Goal: Task Accomplishment & Management: Use online tool/utility

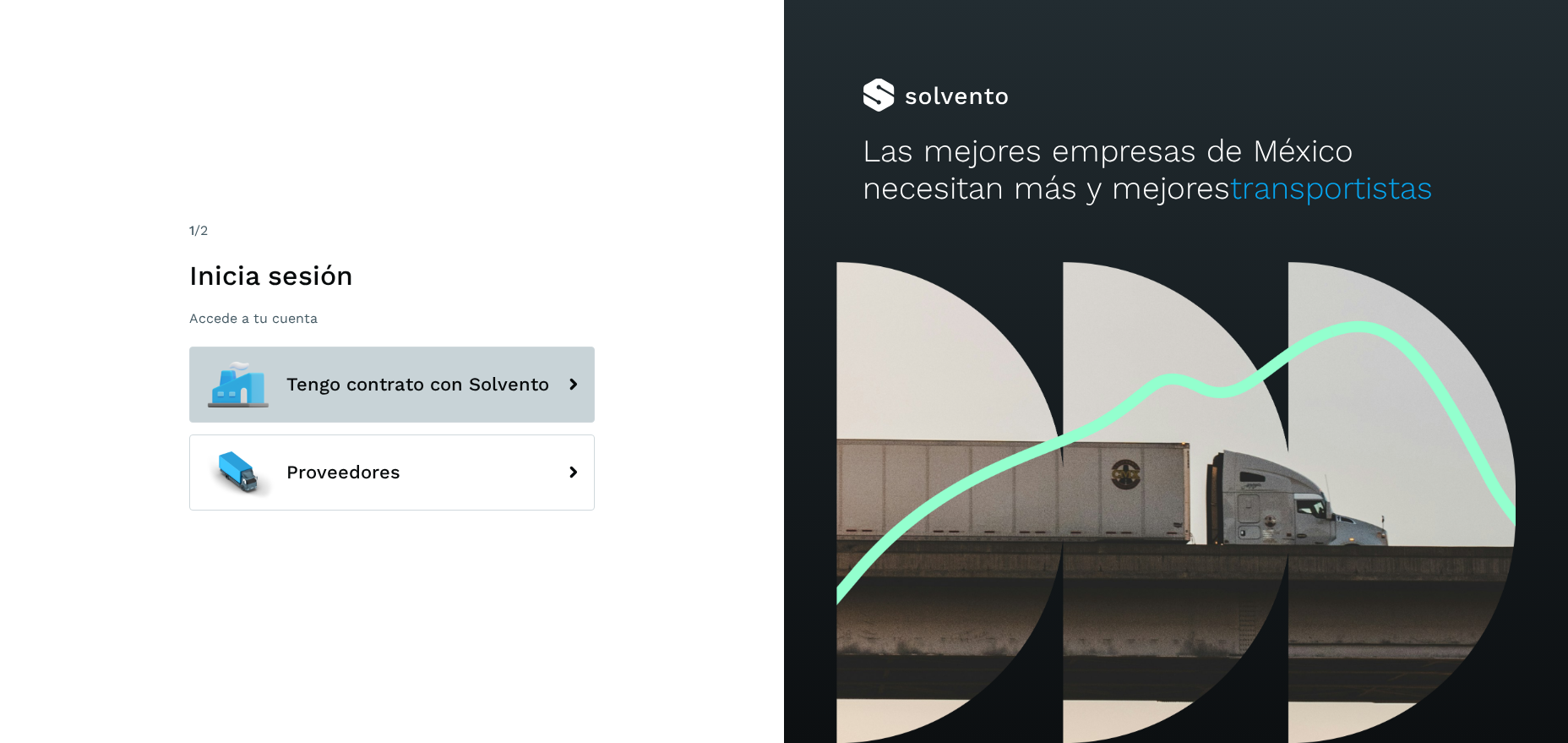
click at [532, 395] on span "Tengo contrato con Solvento" at bounding box center [417, 385] width 263 height 21
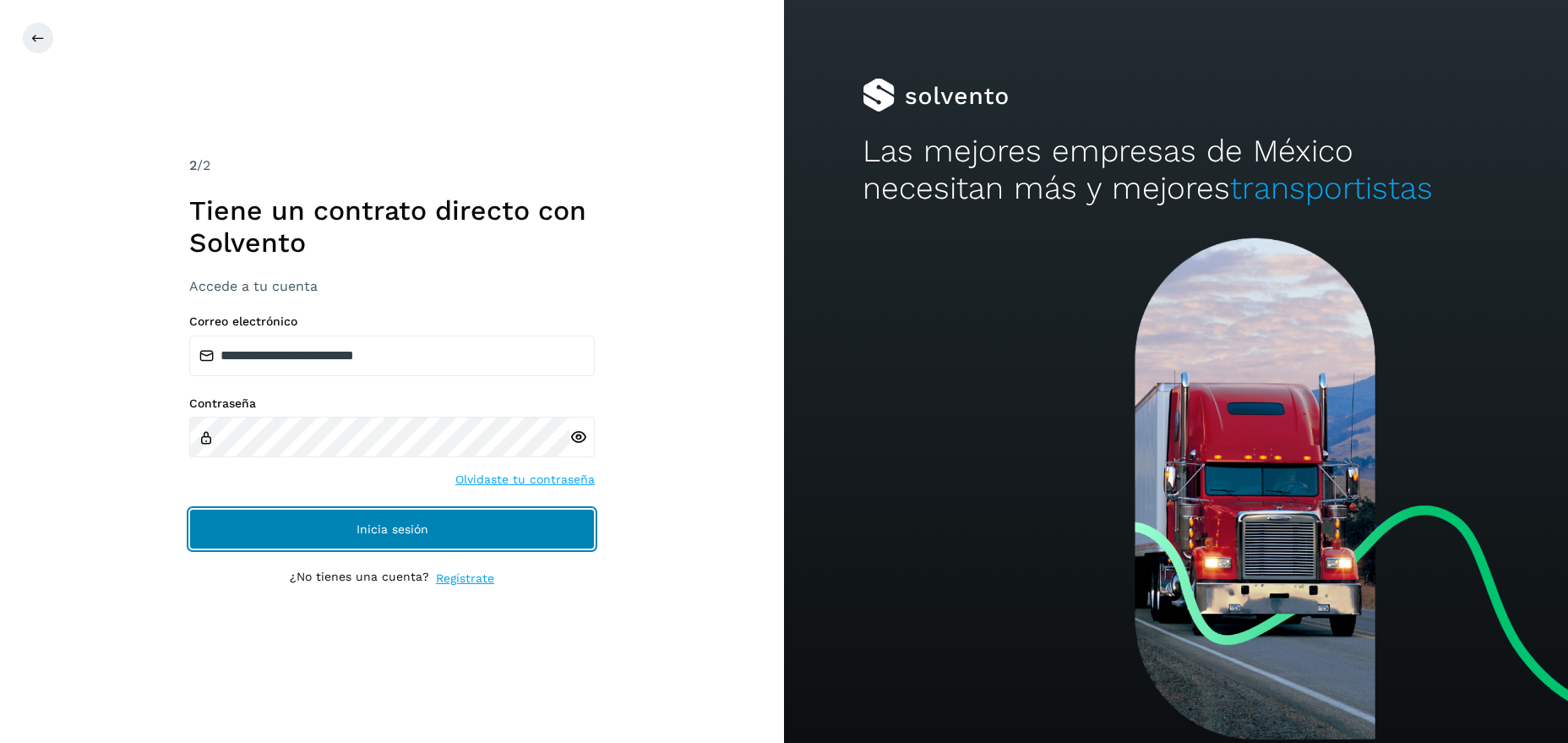
click at [416, 528] on span "Inicia sesión" at bounding box center [392, 528] width 72 height 12
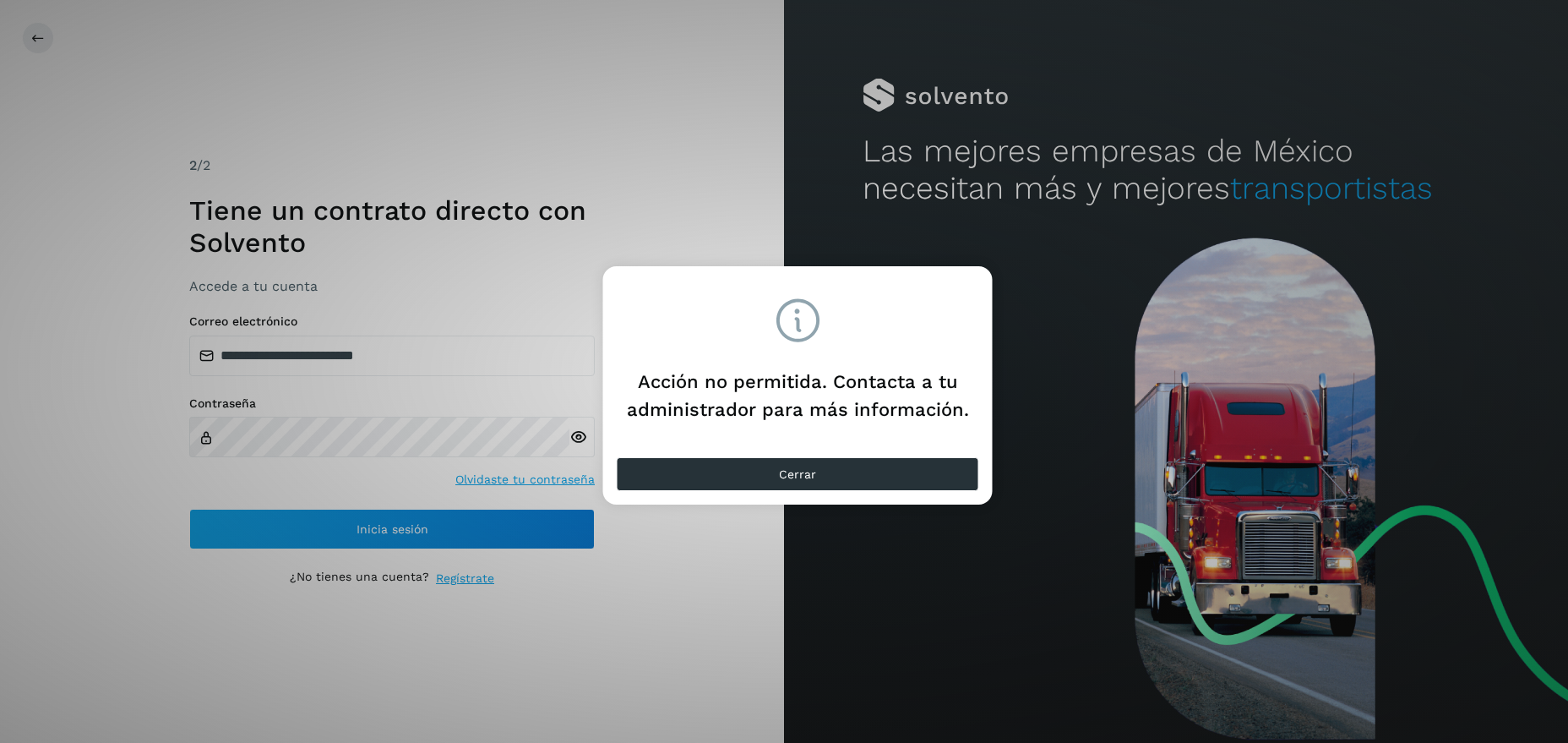
click at [710, 590] on div "Acción no permitida. Contacta a tu administrador para más información. Cerrar" at bounding box center [784, 371] width 1568 height 743
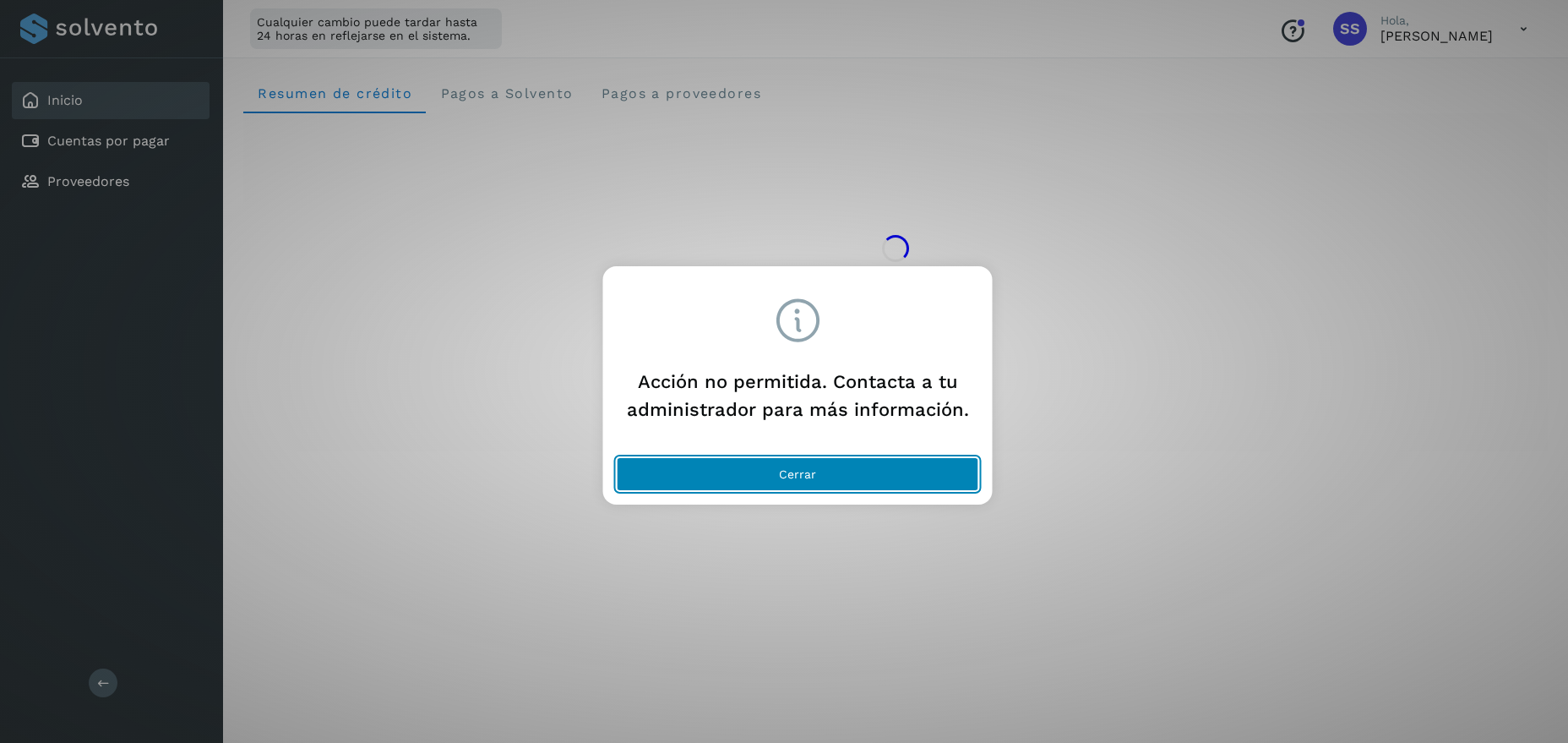
click at [812, 482] on button "Cerrar" at bounding box center [797, 474] width 362 height 34
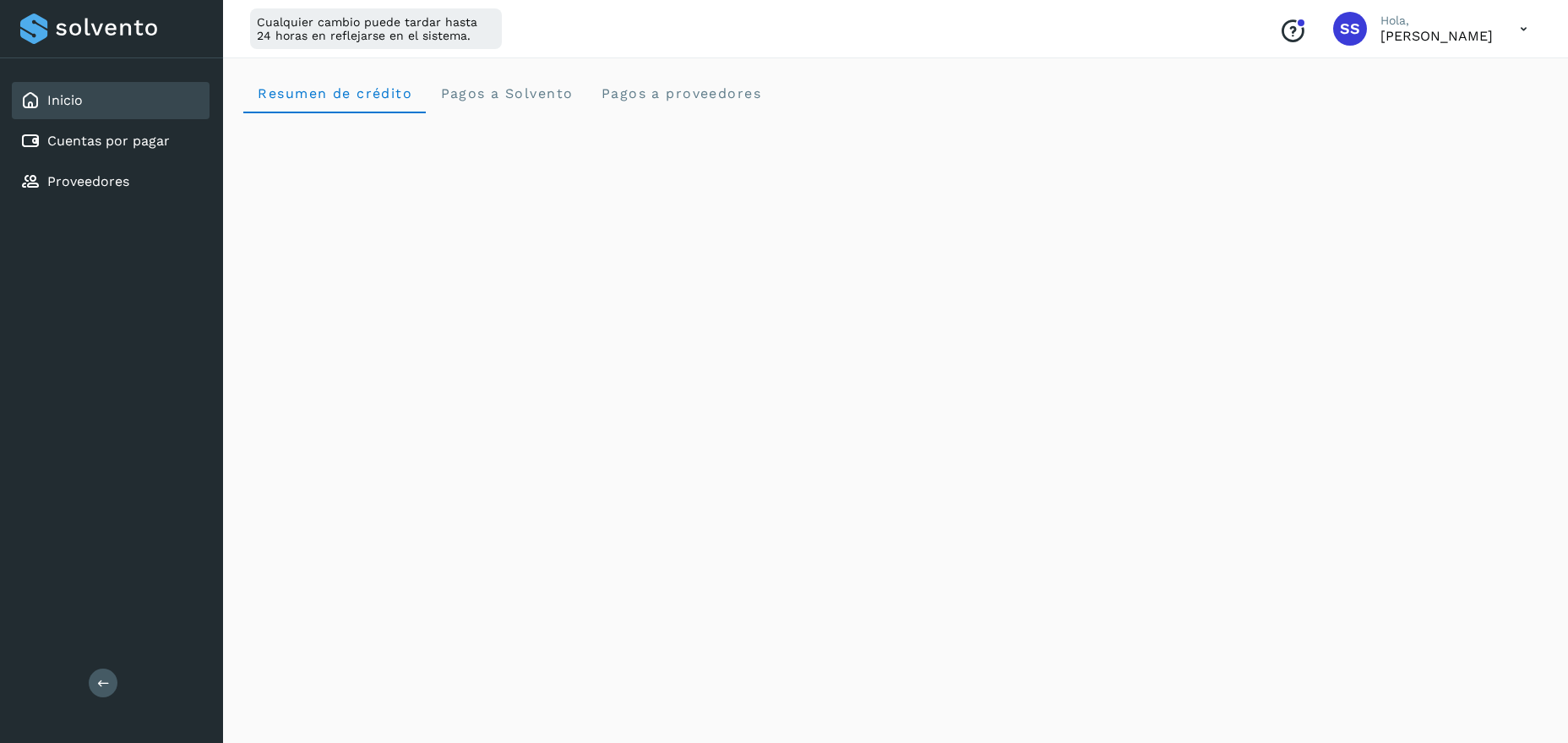
click at [1305, 34] on icon "Conoce nuestros beneficios" at bounding box center [1292, 31] width 27 height 27
click at [1524, 27] on icon at bounding box center [1523, 29] width 35 height 35
click at [1185, 95] on div at bounding box center [784, 371] width 1568 height 743
click at [520, 95] on span "Pagos a Solvento" at bounding box center [506, 93] width 134 height 16
click at [666, 95] on span "Pagos a proveedores" at bounding box center [680, 93] width 161 height 16
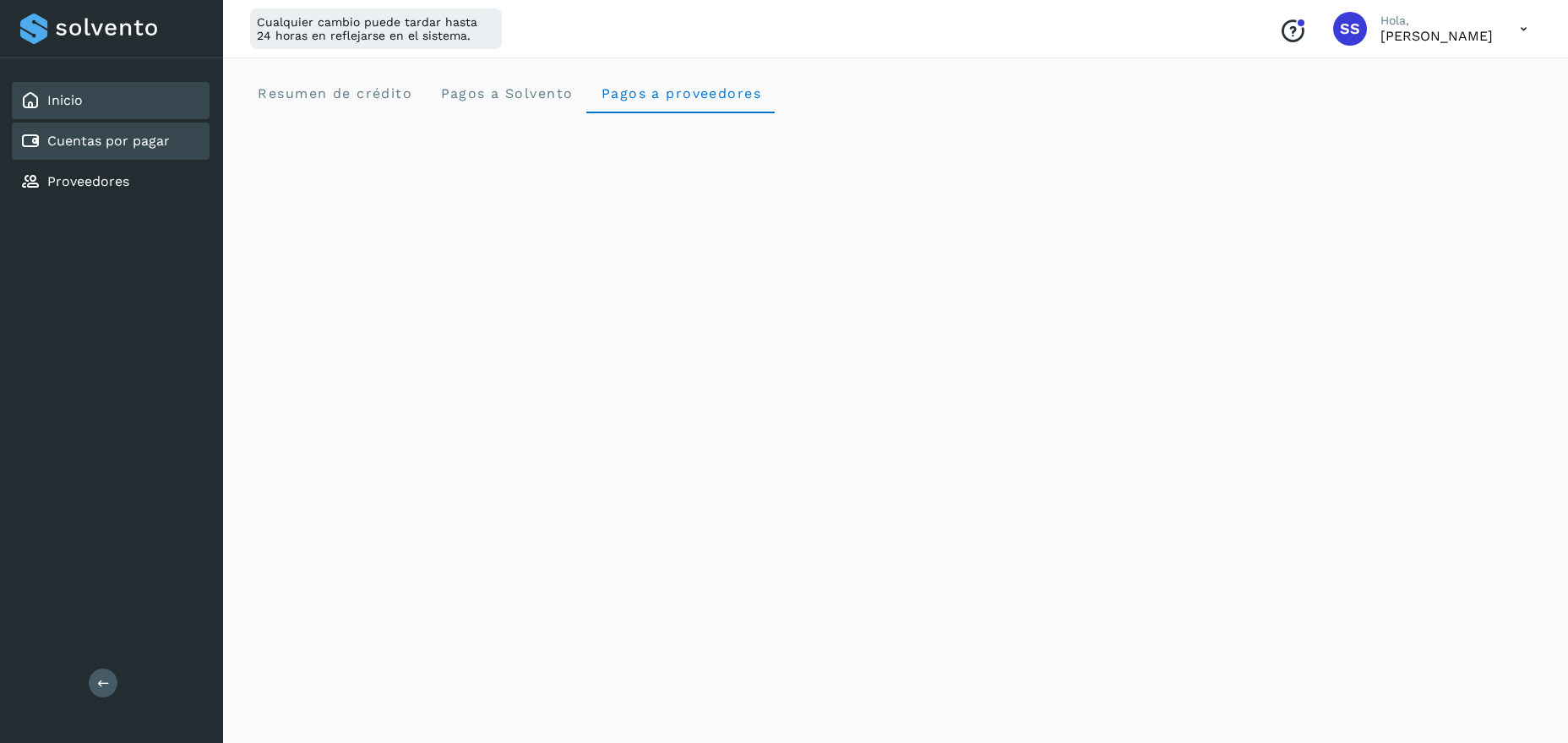
click at [118, 148] on link "Cuentas por pagar" at bounding box center [108, 140] width 122 height 16
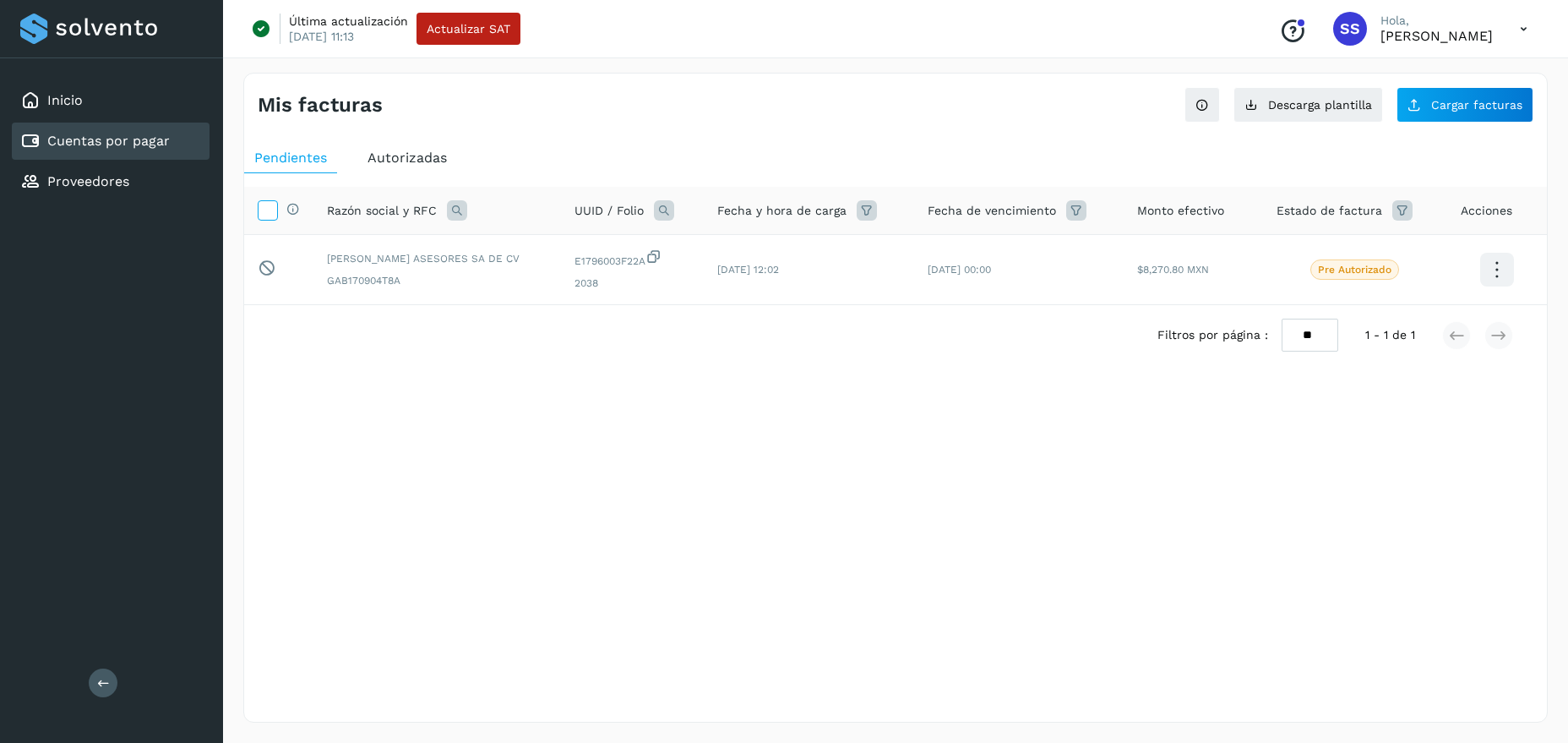
click at [269, 208] on icon at bounding box center [267, 209] width 18 height 18
click at [259, 206] on icon at bounding box center [267, 209] width 18 height 18
click at [1502, 274] on icon at bounding box center [1496, 270] width 40 height 40
click at [836, 480] on div at bounding box center [784, 371] width 1568 height 743
click at [1430, 36] on p "[PERSON_NAME]" at bounding box center [1435, 36] width 112 height 16
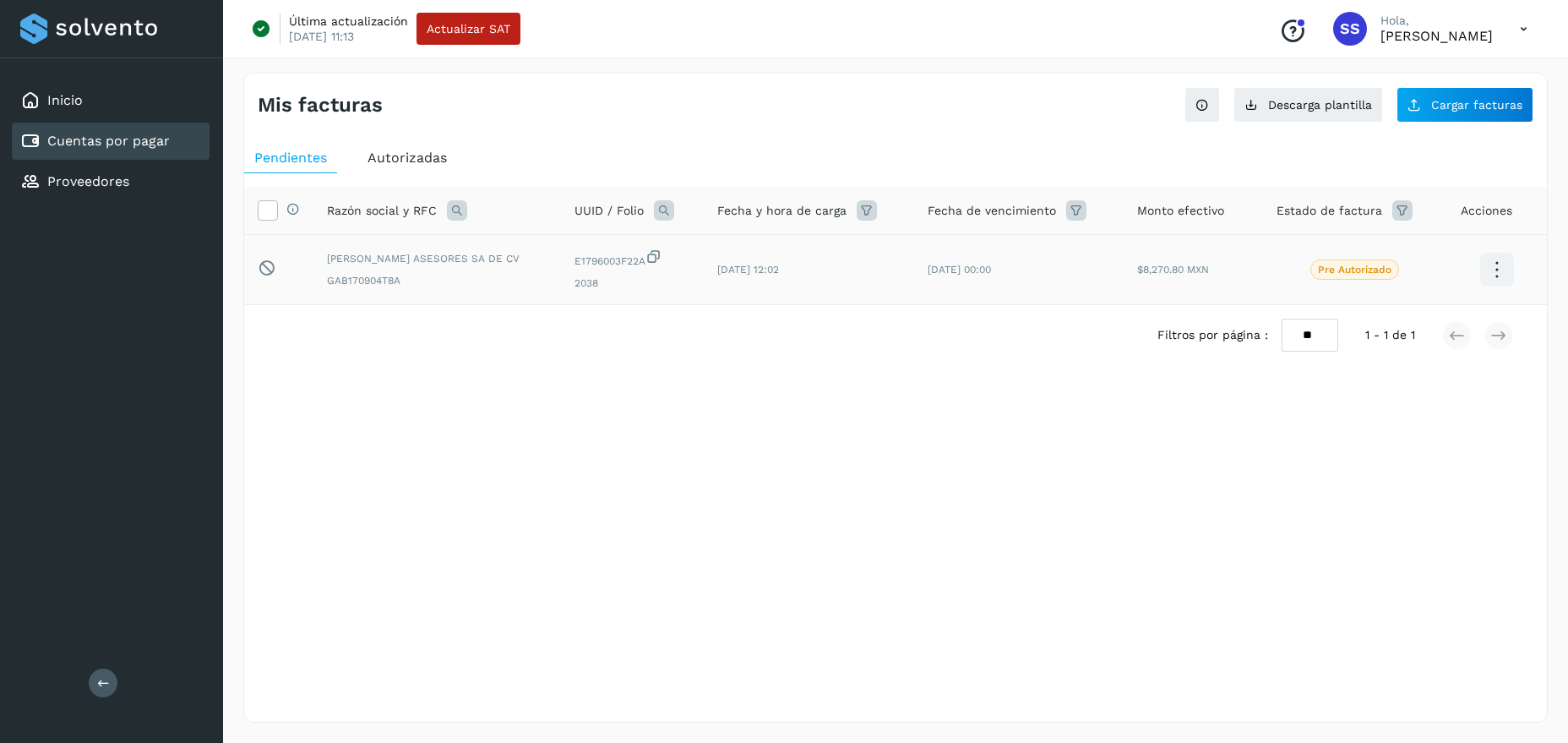
click at [1432, 49] on div "Última actualización [DATE] 11:13 Actualizar SAT Conoce nuestros beneficios SS …" at bounding box center [895, 29] width 1345 height 58
click at [1520, 29] on icon at bounding box center [1523, 29] width 35 height 35
